Goal: Use online tool/utility: Utilize a website feature to perform a specific function

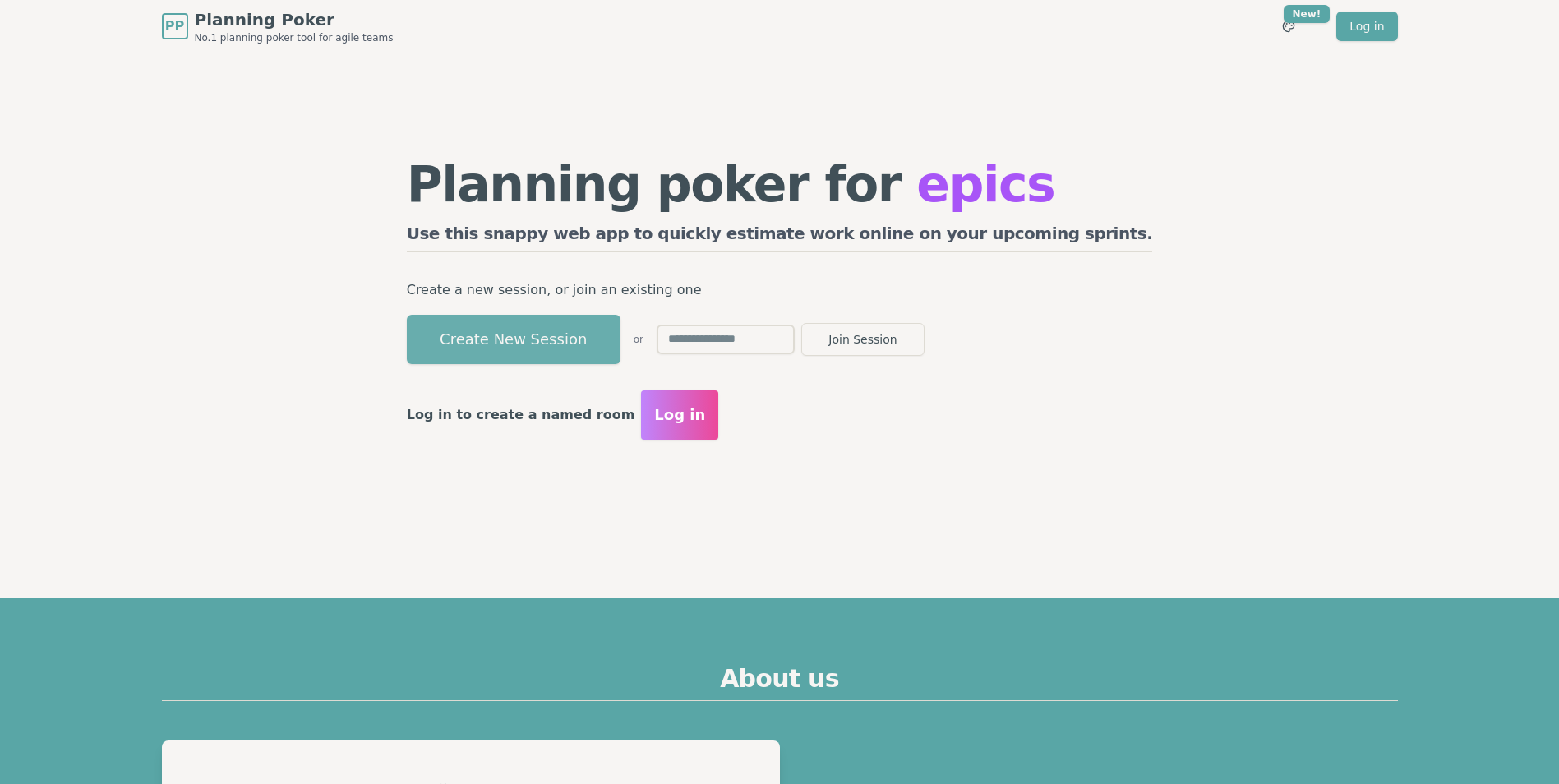
click at [618, 335] on button "Create New Session" at bounding box center [513, 339] width 213 height 49
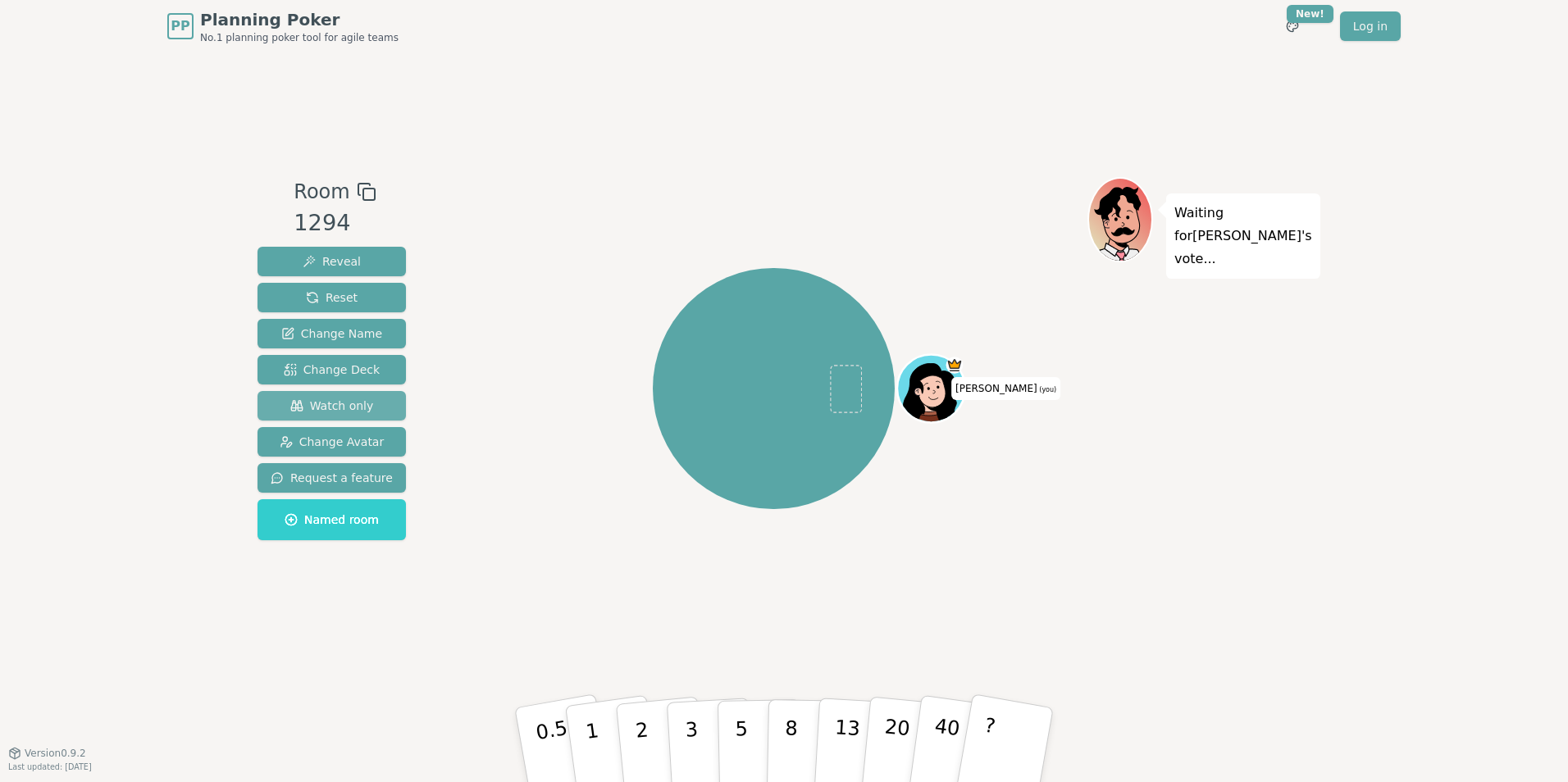
click at [359, 407] on span "Watch only" at bounding box center [332, 405] width 83 height 16
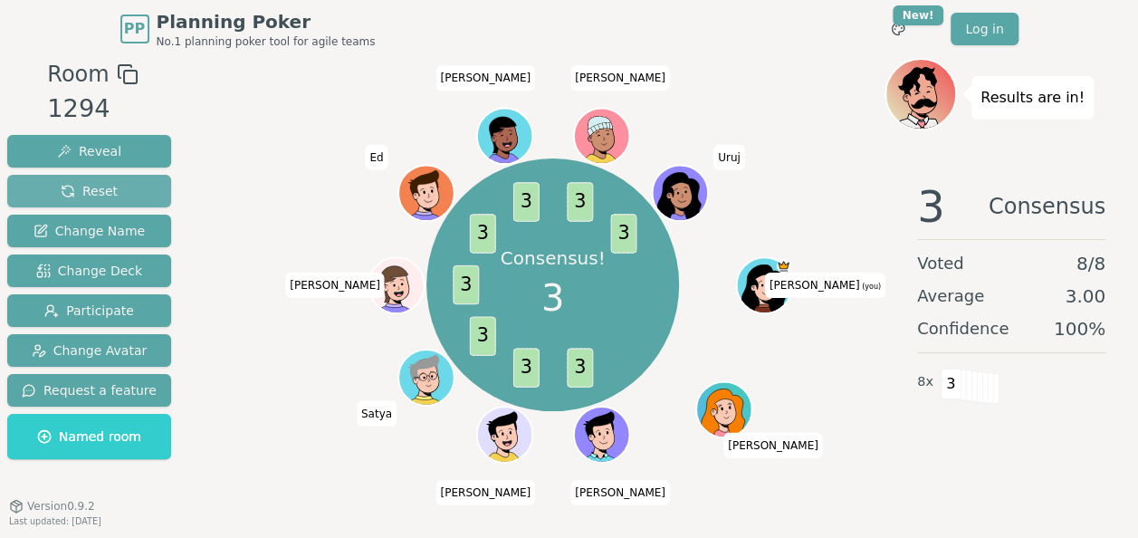
click at [104, 190] on span "Reset" at bounding box center [89, 191] width 57 height 18
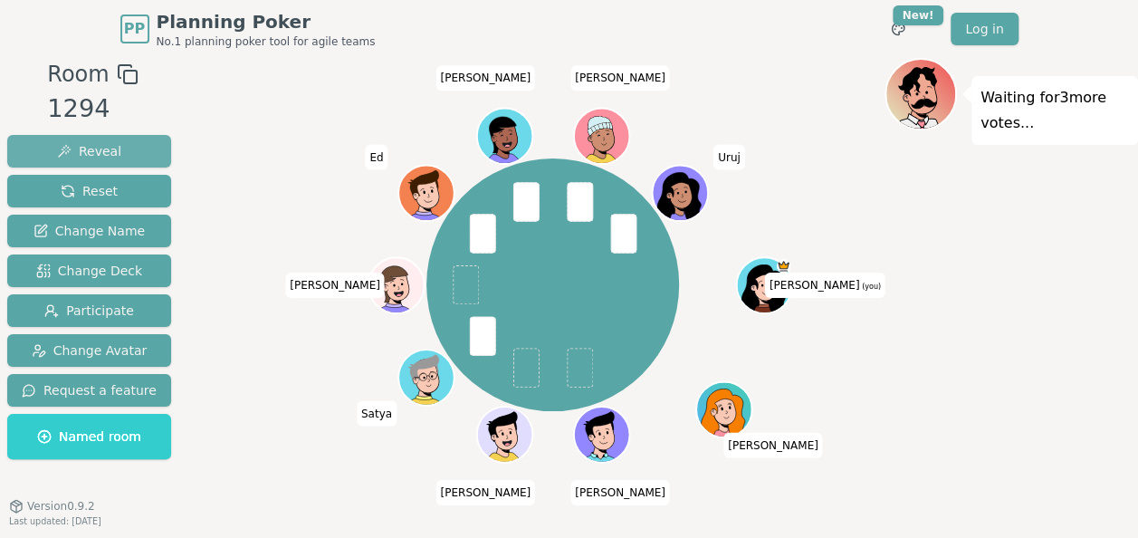
click at [119, 155] on button "Reveal" at bounding box center [89, 151] width 164 height 33
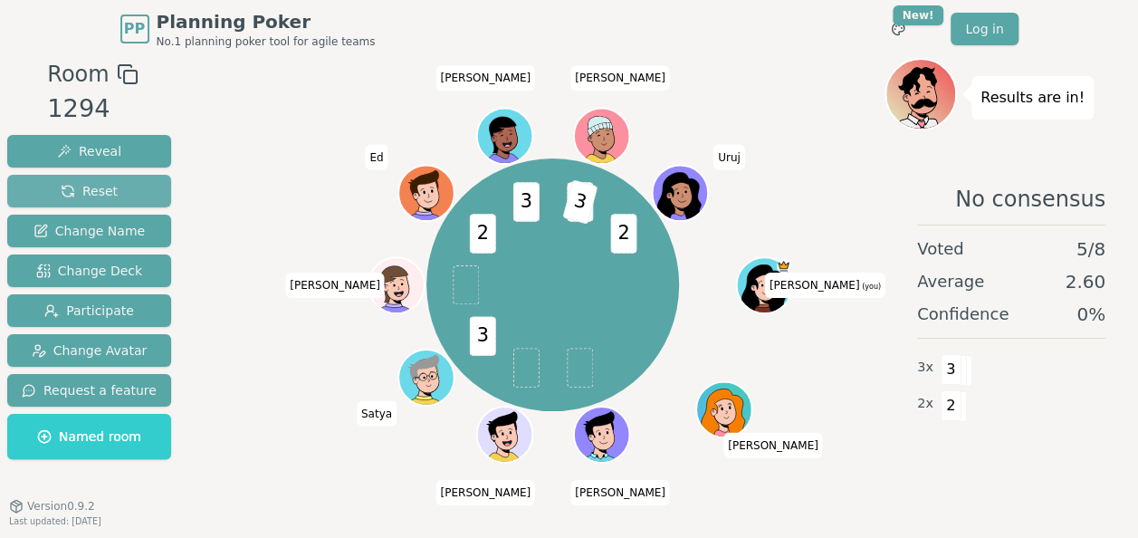
click at [94, 188] on span "Reset" at bounding box center [89, 191] width 57 height 18
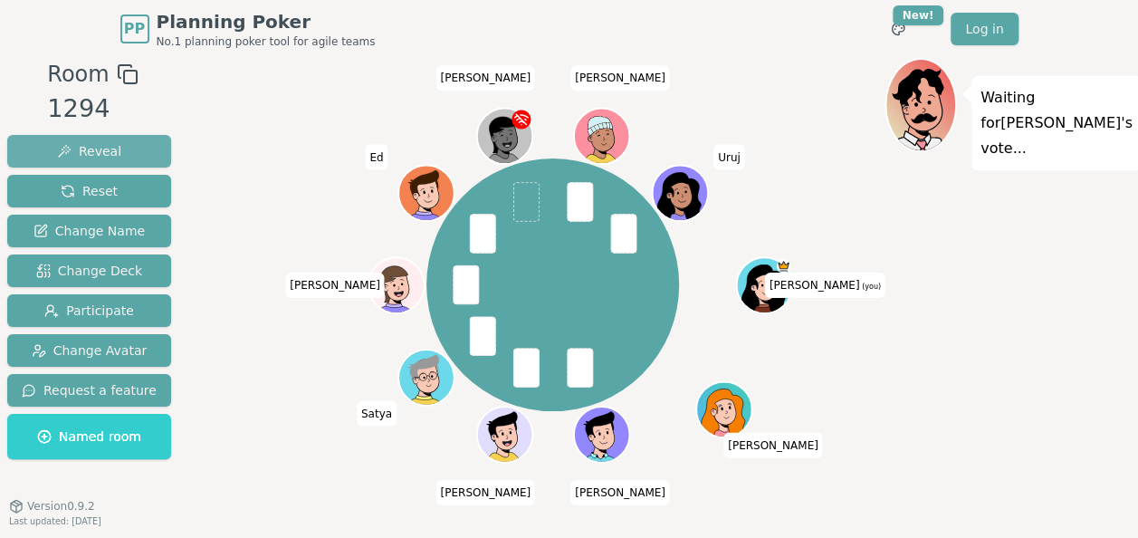
click at [109, 142] on span "Reveal" at bounding box center [89, 151] width 64 height 18
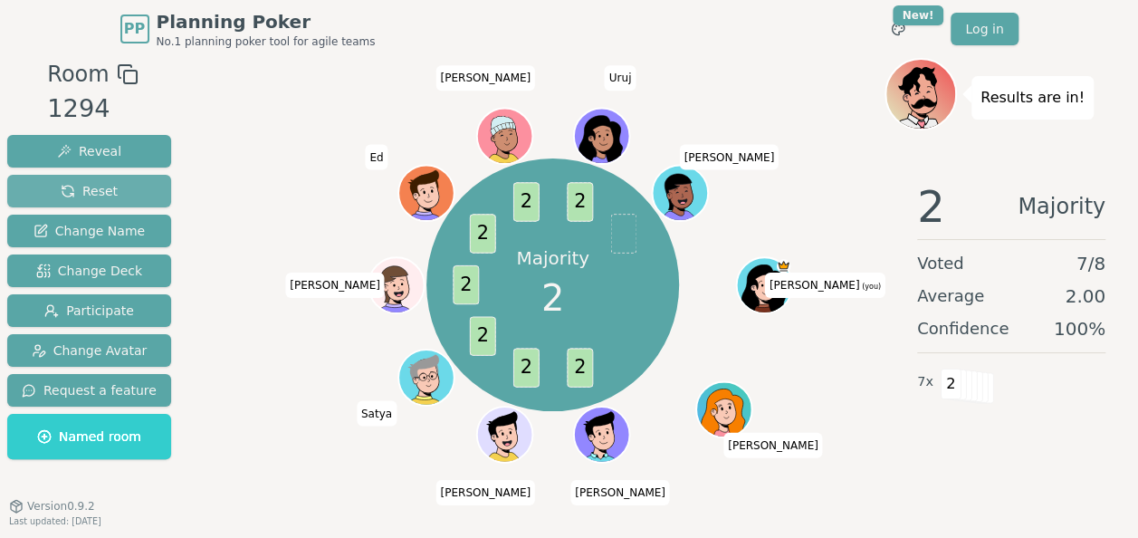
click at [91, 197] on span "Reset" at bounding box center [89, 191] width 57 height 18
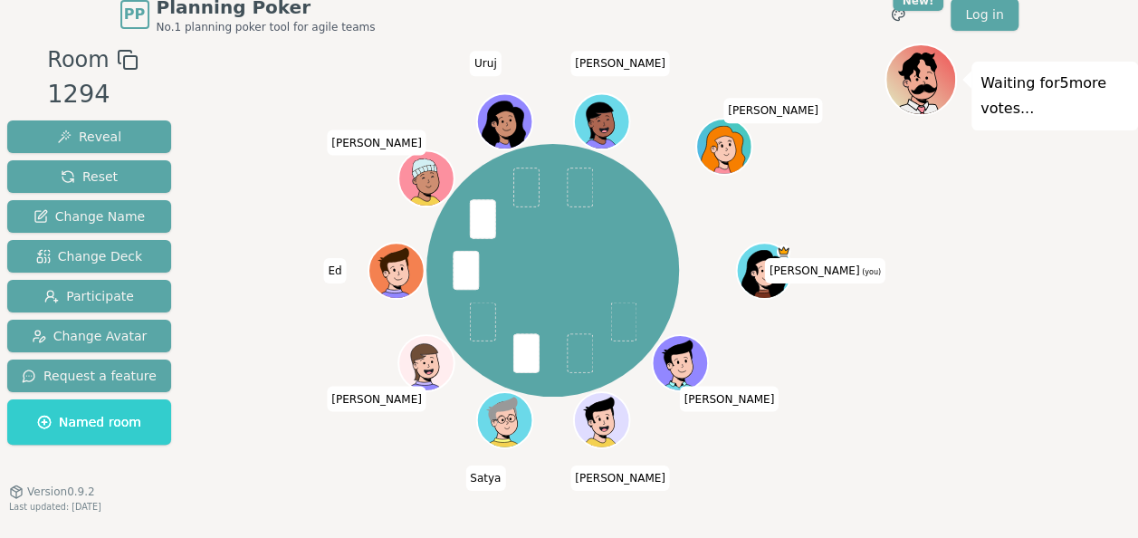
scroll to position [18, 0]
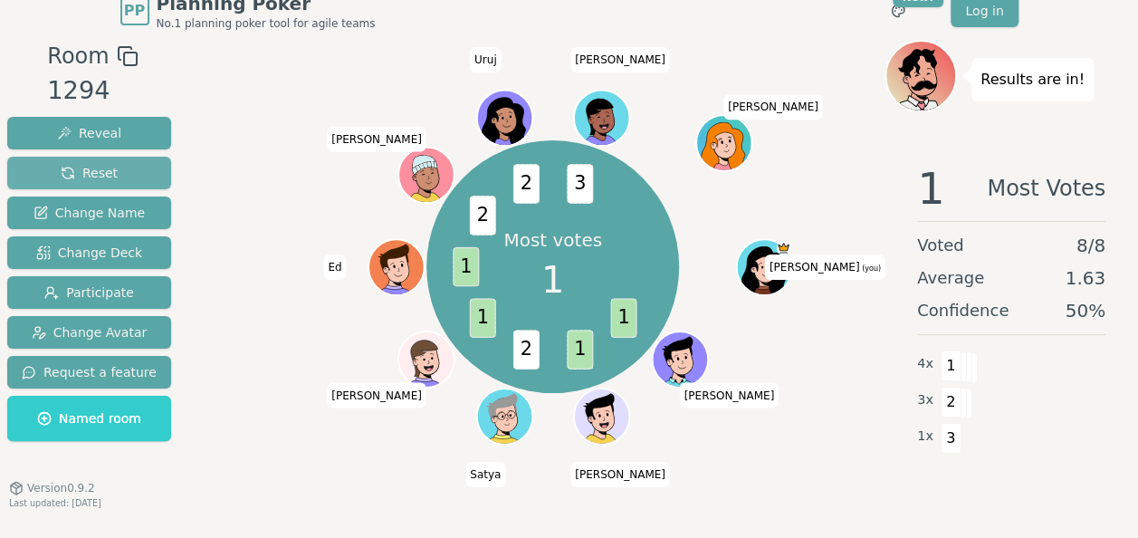
click at [91, 174] on span "Reset" at bounding box center [89, 173] width 57 height 18
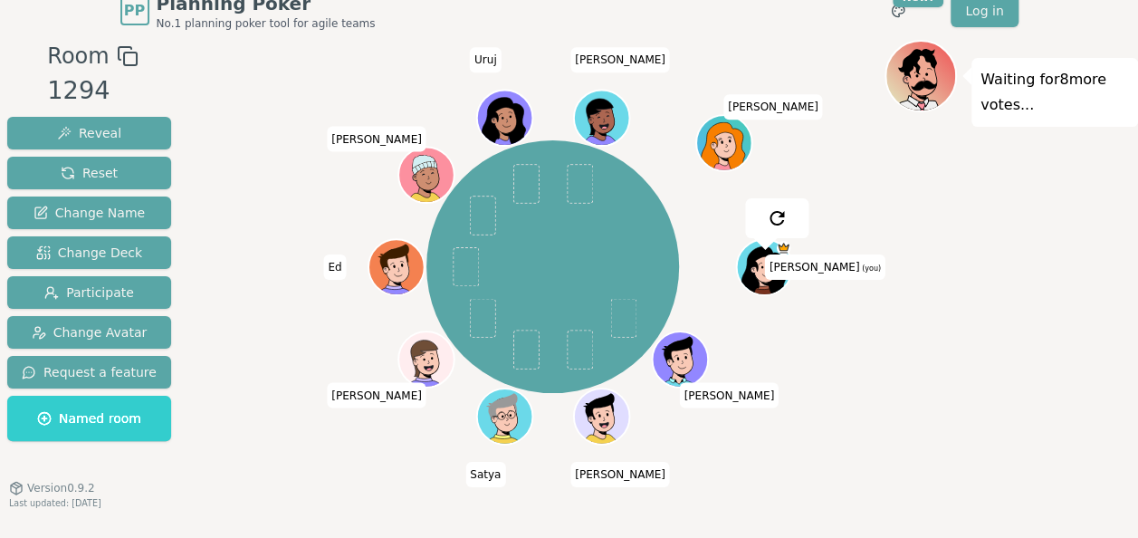
click at [253, 83] on div "[PERSON_NAME] (you) [PERSON_NAME] [PERSON_NAME] C Ed [PERSON_NAME] Uruj [PERSON…" at bounding box center [553, 266] width 664 height 389
